Goal: Information Seeking & Learning: Learn about a topic

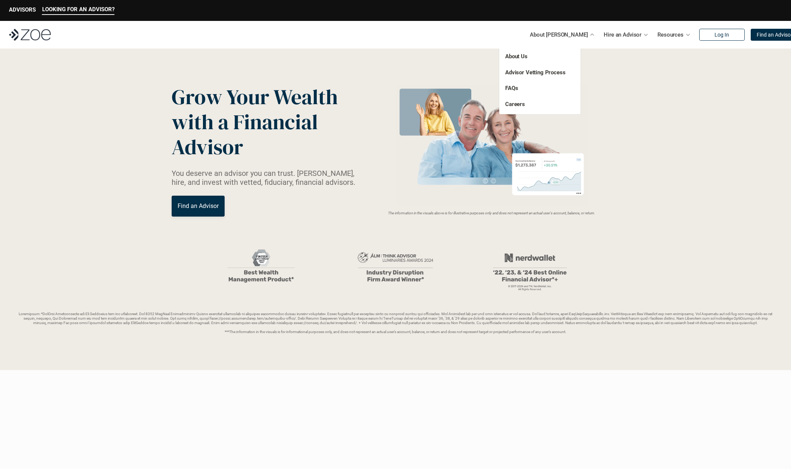
click at [552, 36] on p "About [PERSON_NAME]" at bounding box center [559, 34] width 58 height 11
click at [522, 52] on p "About Us" at bounding box center [532, 56] width 54 height 9
click at [520, 56] on link "About Us" at bounding box center [516, 56] width 22 height 7
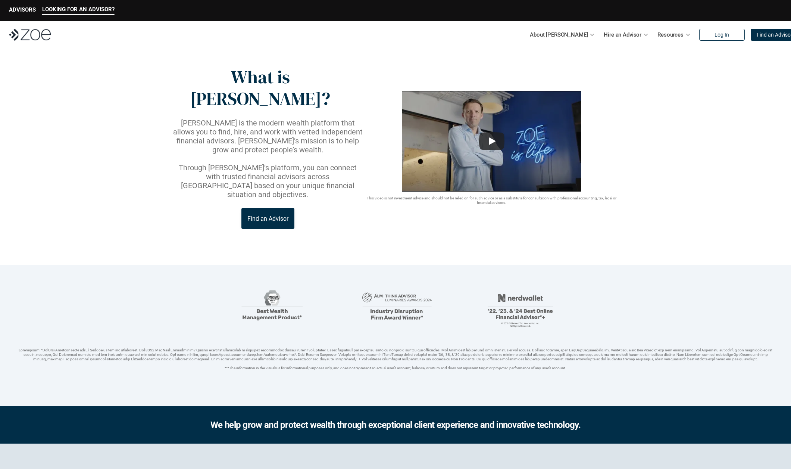
click at [268, 208] on link "Find an Advisor" at bounding box center [267, 218] width 53 height 21
click at [599, 69] on link "Why Hire an Advisor" at bounding box center [583, 72] width 50 height 7
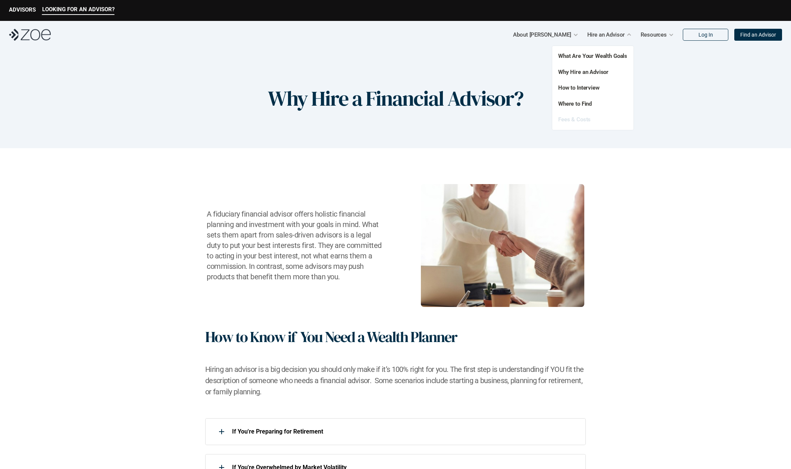
click at [584, 118] on link "Fees & Costs" at bounding box center [574, 119] width 32 height 7
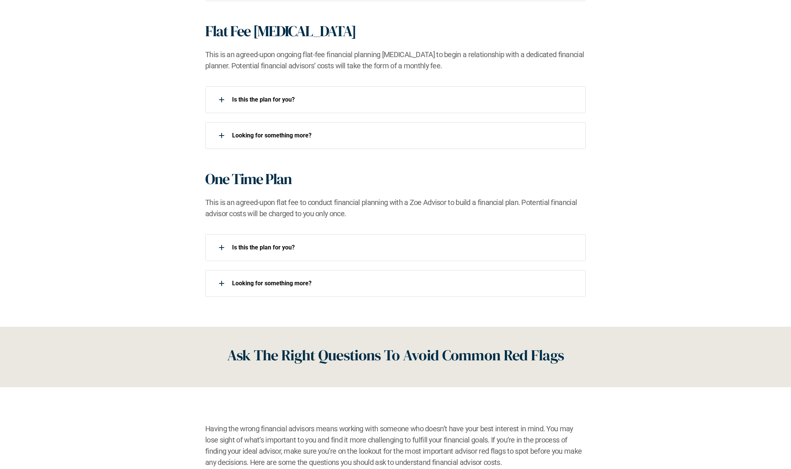
scroll to position [671, 0]
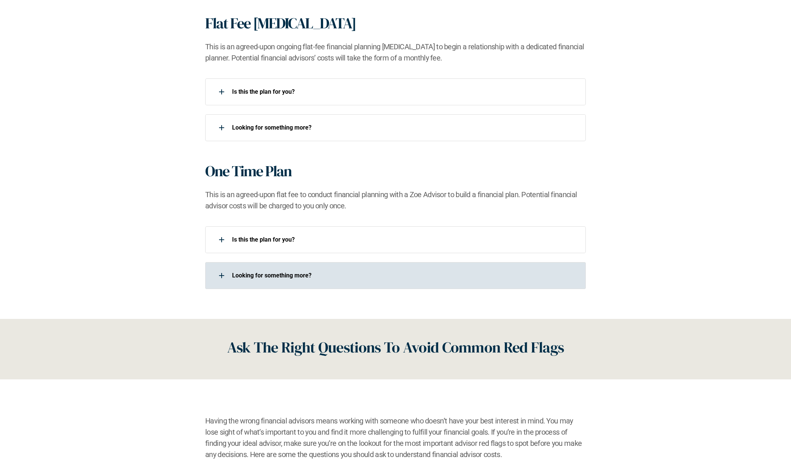
click at [221, 273] on div at bounding box center [221, 275] width 15 height 15
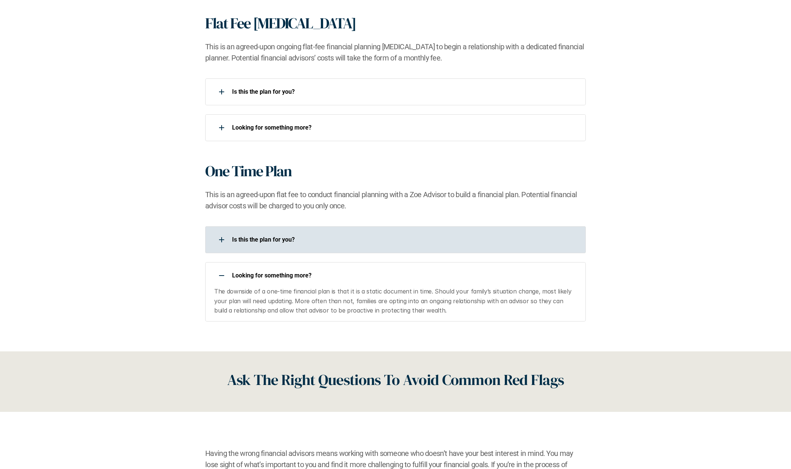
click at [223, 237] on div at bounding box center [221, 239] width 15 height 15
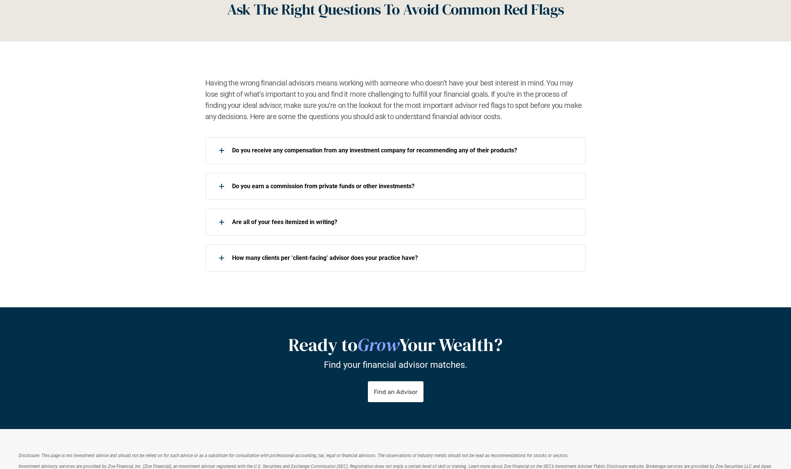
scroll to position [1082, 0]
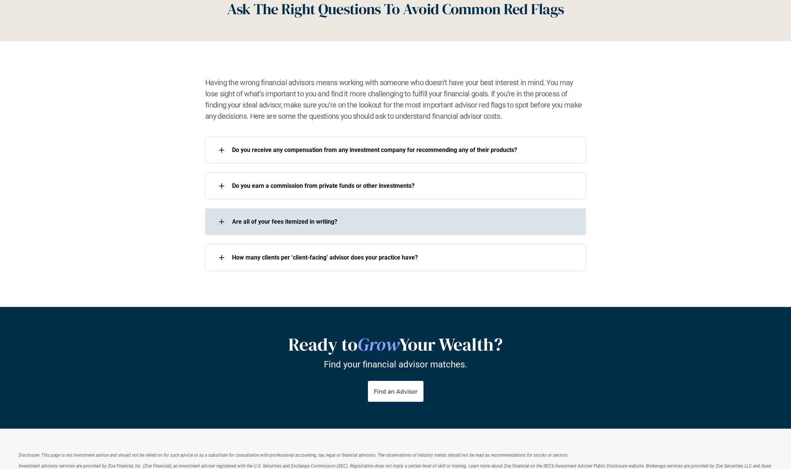
click at [220, 219] on div at bounding box center [221, 221] width 15 height 15
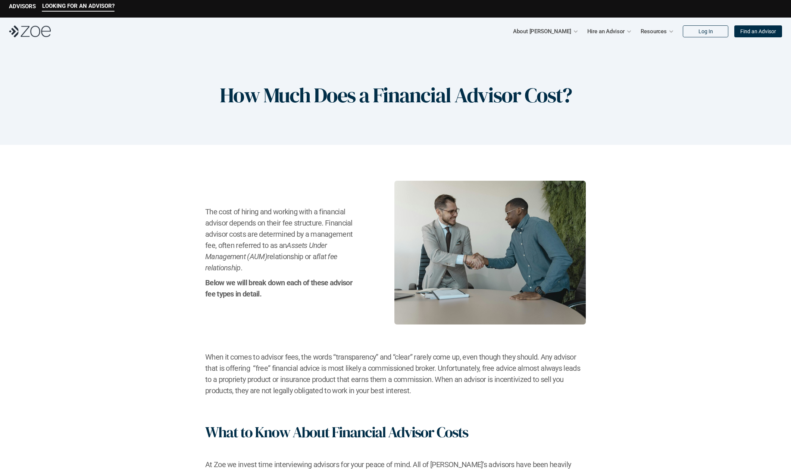
scroll to position [0, 0]
